Goal: Transaction & Acquisition: Purchase product/service

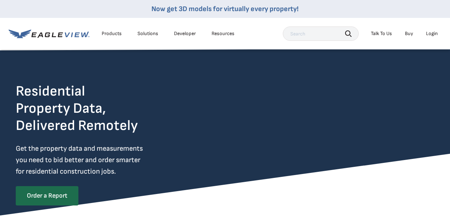
click at [429, 33] on div "Login" at bounding box center [432, 33] width 12 height 6
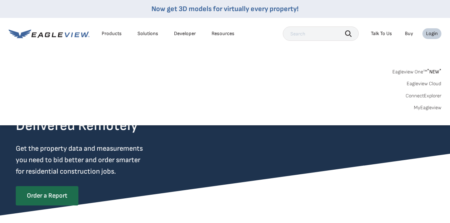
click at [432, 34] on div "Login" at bounding box center [432, 33] width 12 height 6
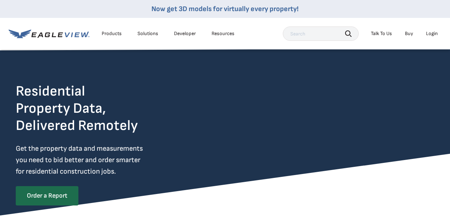
click at [431, 33] on div "Login" at bounding box center [432, 33] width 12 height 6
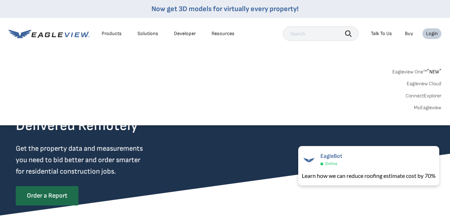
click at [424, 106] on link "MyEagleview" at bounding box center [428, 108] width 28 height 6
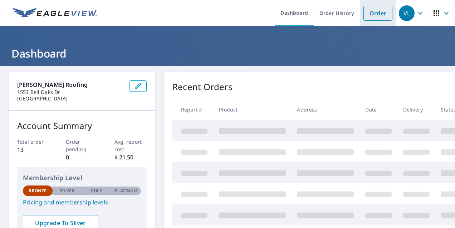
click at [368, 11] on link "Order" at bounding box center [378, 13] width 29 height 15
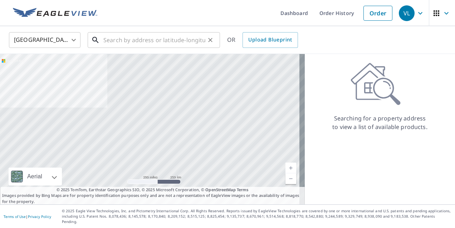
click at [110, 41] on input "text" at bounding box center [154, 40] width 102 height 20
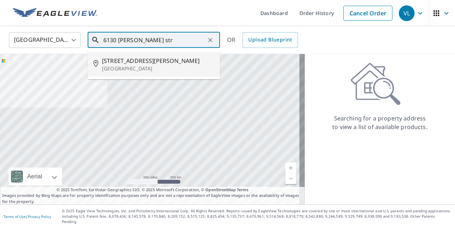
click at [123, 61] on span "[STREET_ADDRESS][PERSON_NAME]" at bounding box center [158, 61] width 112 height 9
type input "[STREET_ADDRESS][PERSON_NAME]"
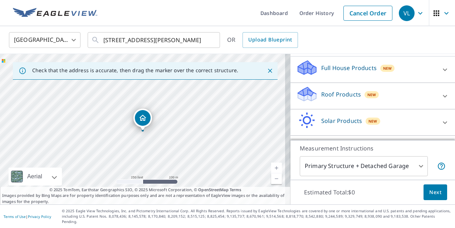
scroll to position [88, 0]
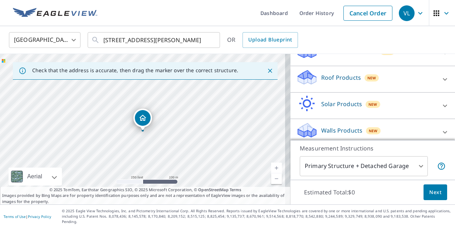
click at [334, 76] on p "Roof Products" at bounding box center [342, 77] width 40 height 9
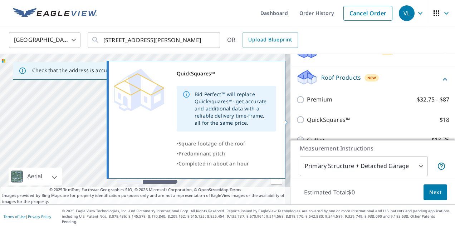
click at [296, 120] on input "QuickSquares™ $18" at bounding box center [301, 120] width 11 height 9
checkbox input "true"
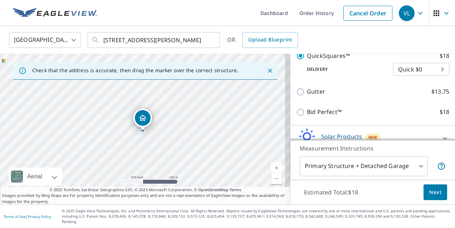
scroll to position [193, 0]
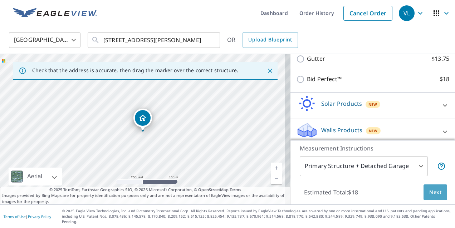
click at [430, 195] on span "Next" at bounding box center [436, 192] width 12 height 9
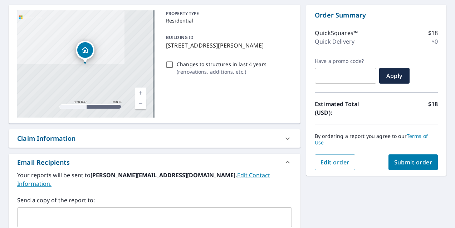
scroll to position [72, 0]
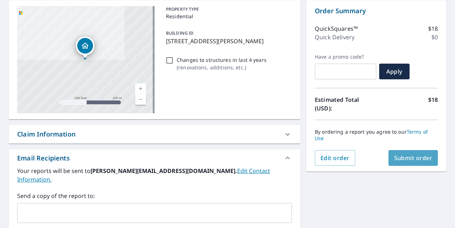
click at [411, 154] on span "Submit order" at bounding box center [414, 158] width 38 height 8
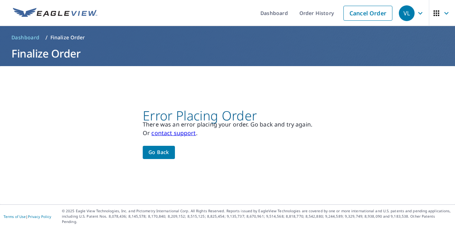
scroll to position [0, 0]
click at [155, 156] on span "Go back" at bounding box center [159, 152] width 21 height 9
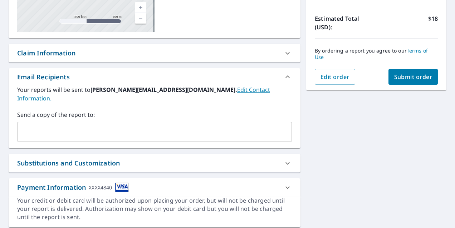
scroll to position [168, 0]
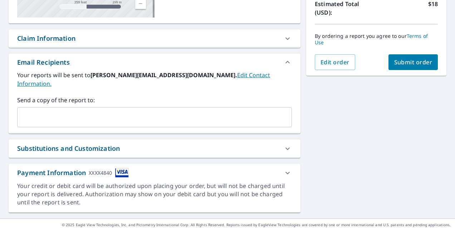
click at [122, 168] on img at bounding box center [122, 173] width 14 height 10
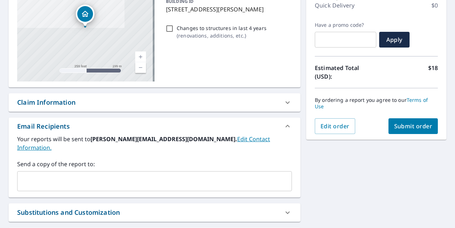
scroll to position [0, 0]
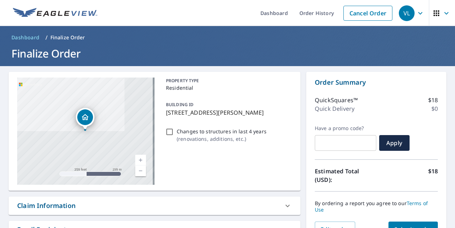
click at [419, 13] on icon "button" at bounding box center [421, 13] width 4 height 3
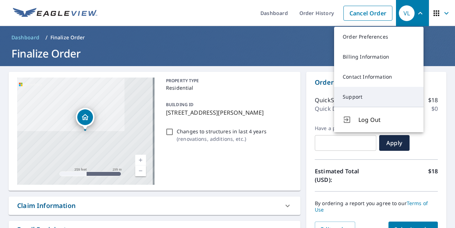
click at [354, 96] on link "Support" at bounding box center [379, 97] width 90 height 20
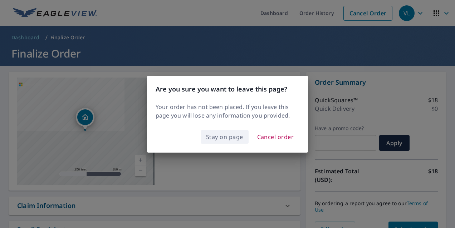
click at [226, 136] on span "Stay on page" at bounding box center [224, 137] width 37 height 10
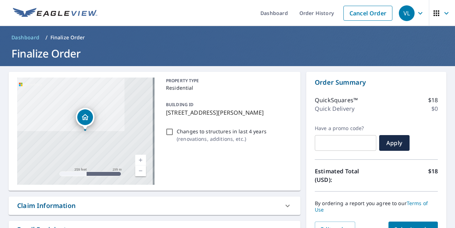
click at [434, 13] on icon "button" at bounding box center [437, 13] width 6 height 6
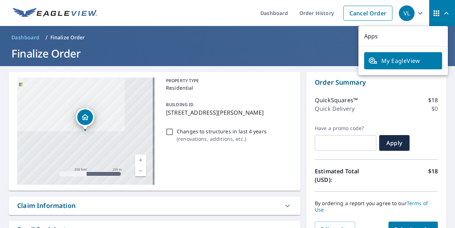
click at [403, 12] on div "VL" at bounding box center [407, 13] width 16 height 16
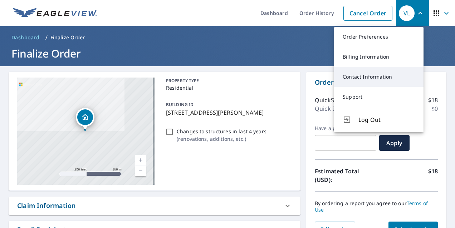
click at [360, 77] on link "Contact Information" at bounding box center [379, 77] width 90 height 20
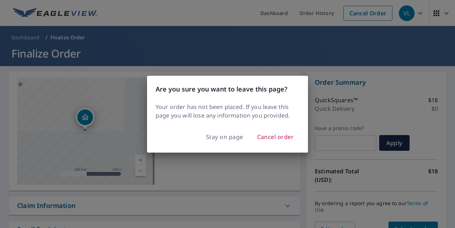
click at [232, 137] on span "Stay on page" at bounding box center [224, 137] width 37 height 10
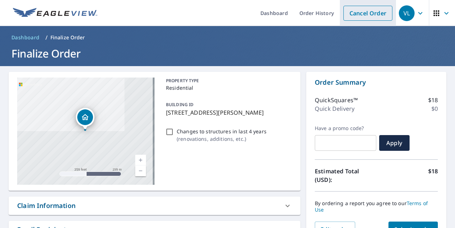
click at [356, 11] on link "Cancel Order" at bounding box center [368, 13] width 49 height 15
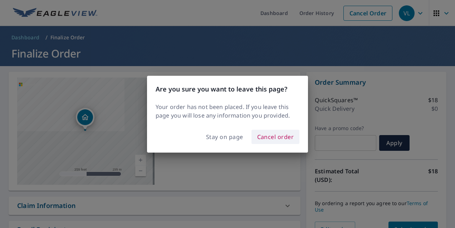
click at [270, 137] on span "Cancel order" at bounding box center [275, 137] width 37 height 10
